Goal: Transaction & Acquisition: Purchase product/service

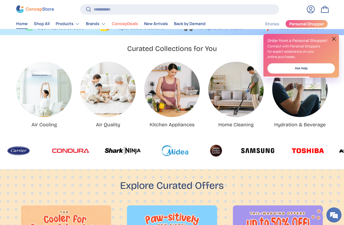
scroll to position [0, 344]
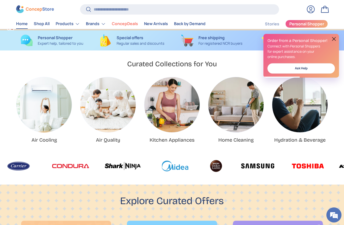
click at [47, 25] on link "Shop All" at bounding box center [42, 24] width 16 height 10
click at [73, 24] on summary "Products" at bounding box center [68, 24] width 30 height 10
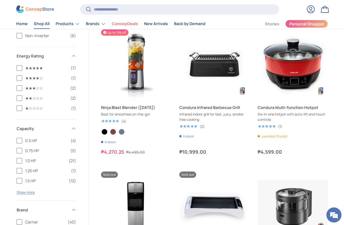
scroll to position [683, 0]
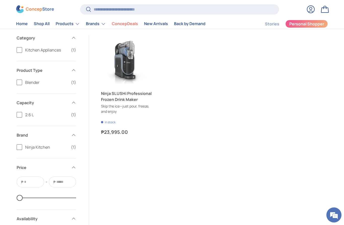
scroll to position [73, 0]
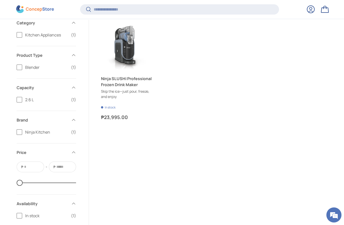
click at [133, 81] on link "Ninja SLUSHi Professional Frozen Drink Maker" at bounding box center [126, 82] width 51 height 12
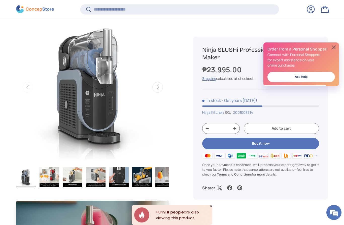
scroll to position [208, 0]
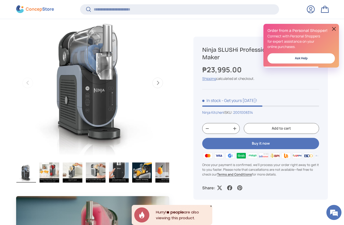
click at [274, 146] on button "Buy it now" at bounding box center [260, 143] width 117 height 11
